Goal: Entertainment & Leisure: Browse casually

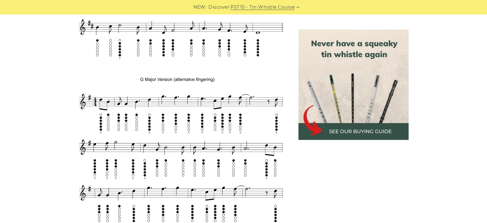
scroll to position [544, 0]
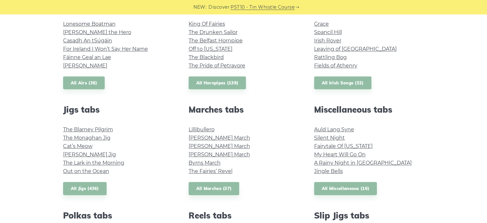
scroll to position [288, 0]
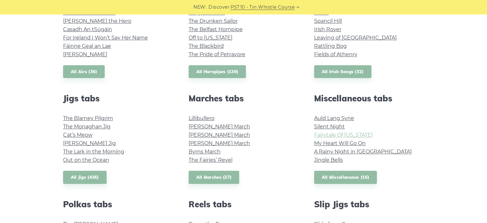
click at [333, 137] on link "Fairytale Of [US_STATE]" at bounding box center [343, 135] width 59 height 6
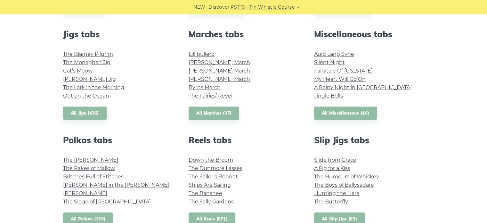
scroll to position [448, 0]
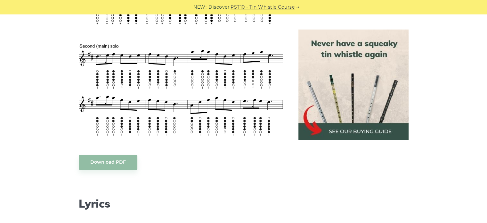
scroll to position [448, 0]
